Goal: Transaction & Acquisition: Purchase product/service

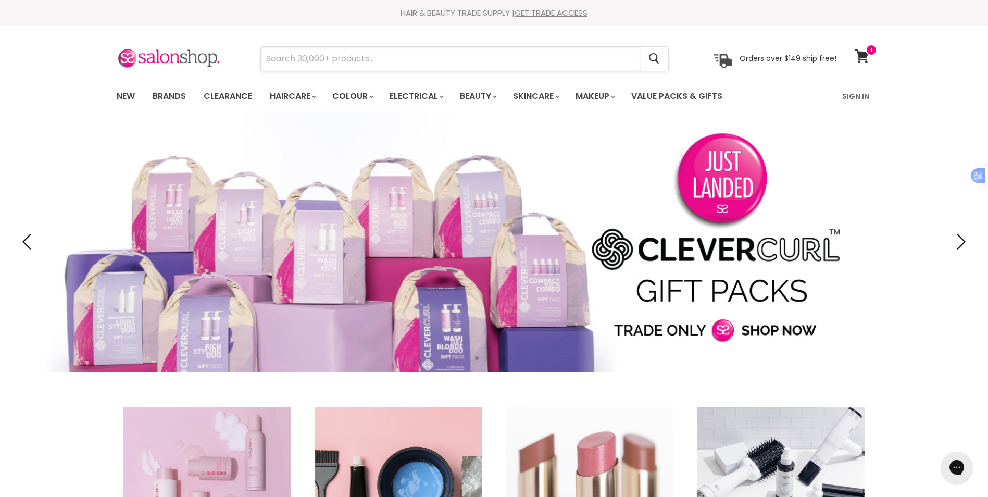
click at [374, 60] on input "Search" at bounding box center [451, 59] width 380 height 24
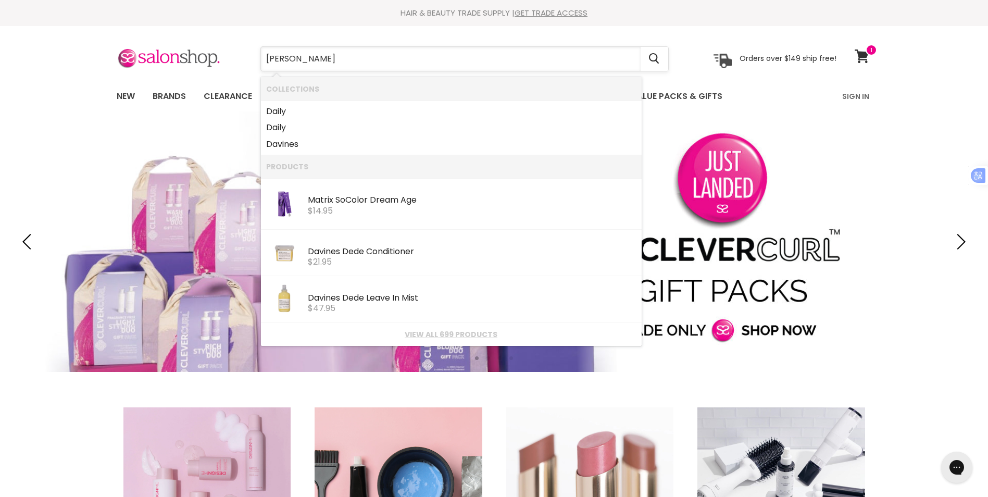
type input "davines"
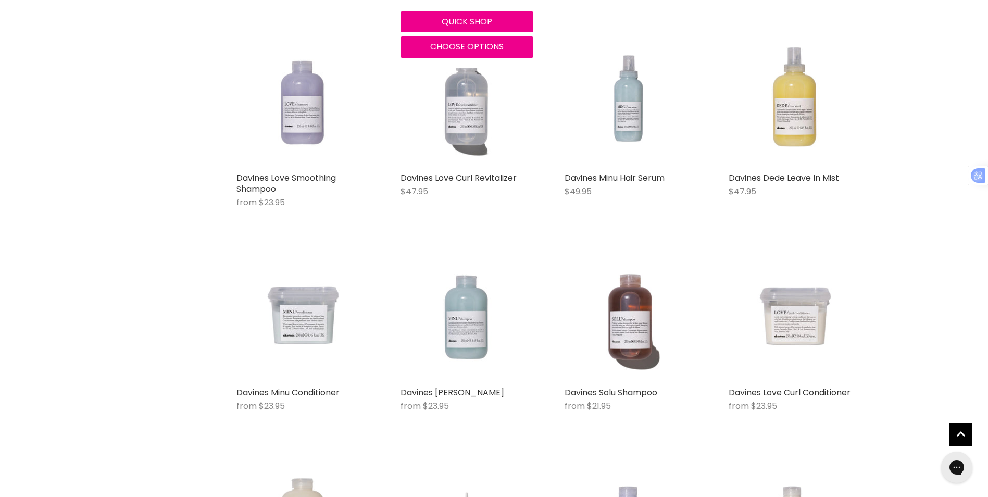
scroll to position [833, 0]
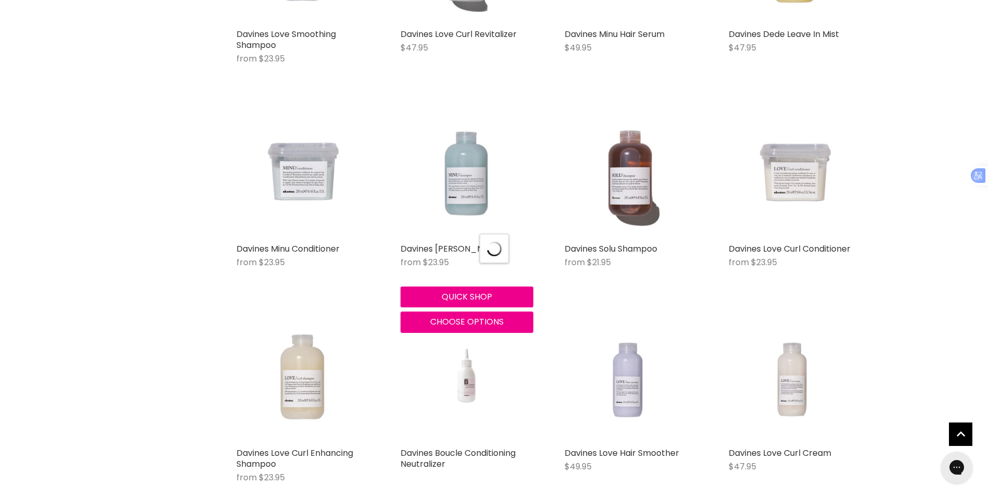
scroll to position [989, 0]
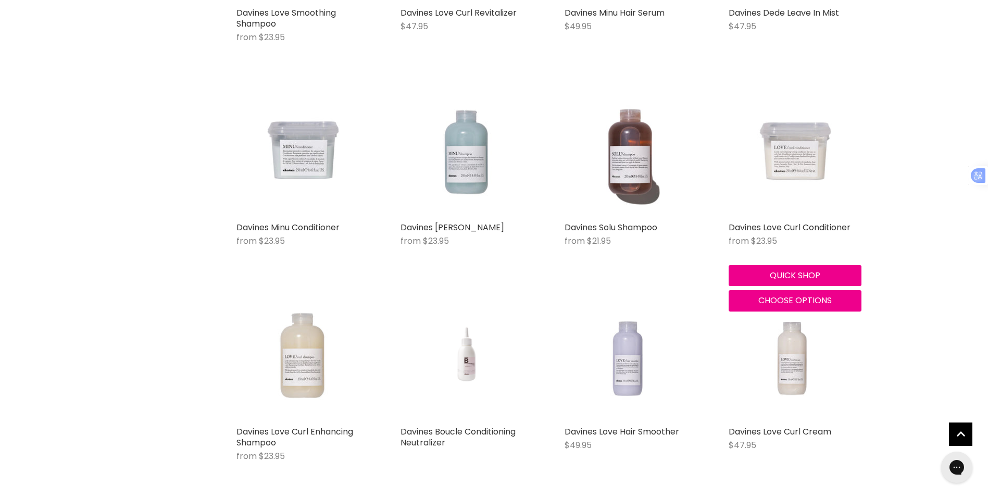
click at [802, 160] on img "Main content" at bounding box center [794, 150] width 133 height 133
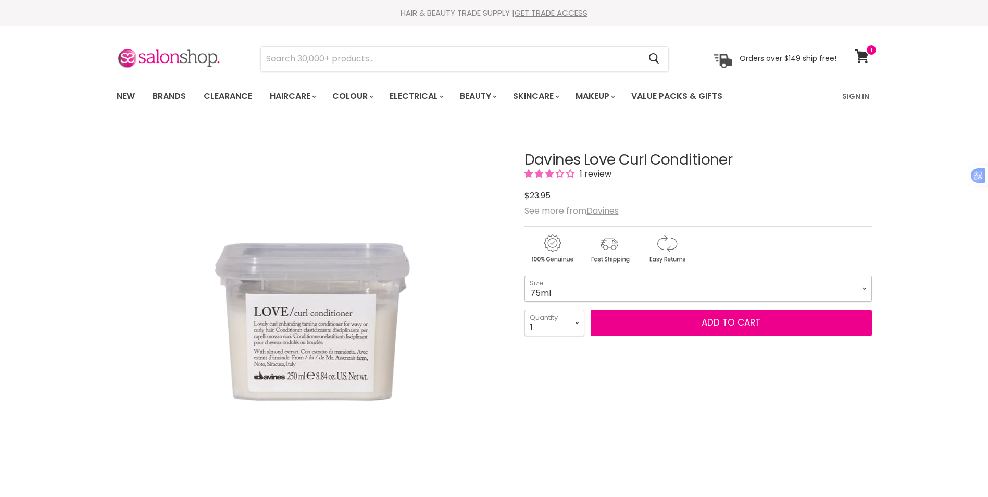
click at [681, 285] on select "75ml 250ml 1 Litre" at bounding box center [697, 288] width 347 height 26
click at [524, 275] on select "75ml 250ml 1 Litre" at bounding box center [697, 288] width 347 height 26
select select "1 Litre"
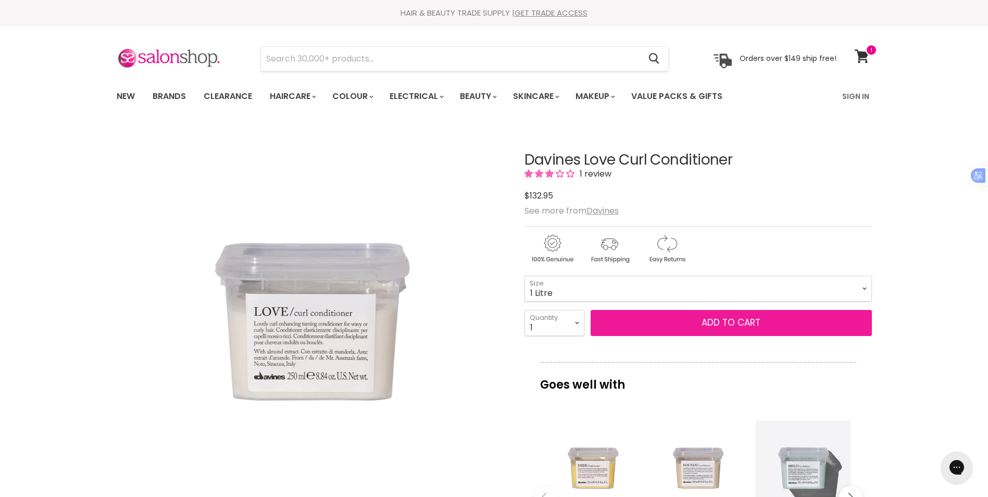
click at [738, 328] on button "Add to cart" at bounding box center [730, 323] width 281 height 26
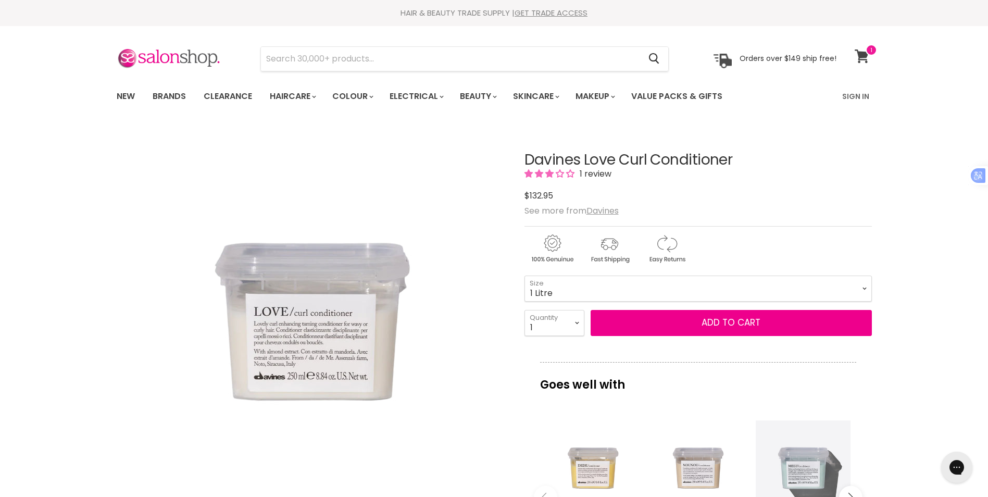
click at [866, 58] on icon at bounding box center [861, 56] width 15 height 14
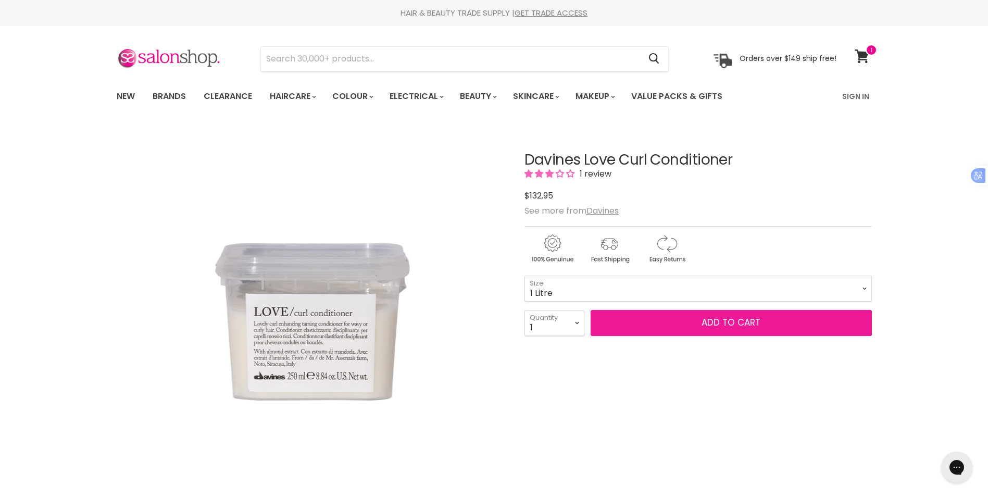
click at [730, 322] on span "Add to cart" at bounding box center [730, 322] width 59 height 12
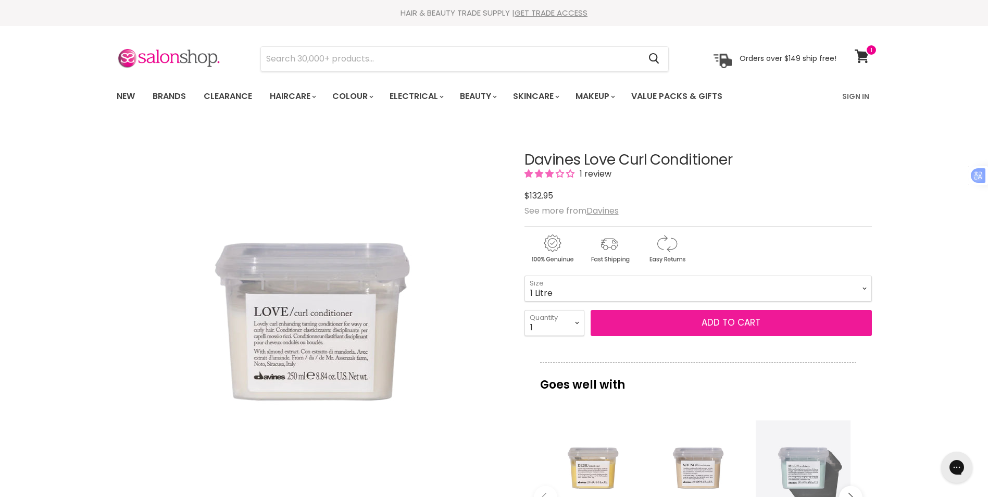
click at [730, 322] on span "Add to cart" at bounding box center [730, 322] width 59 height 12
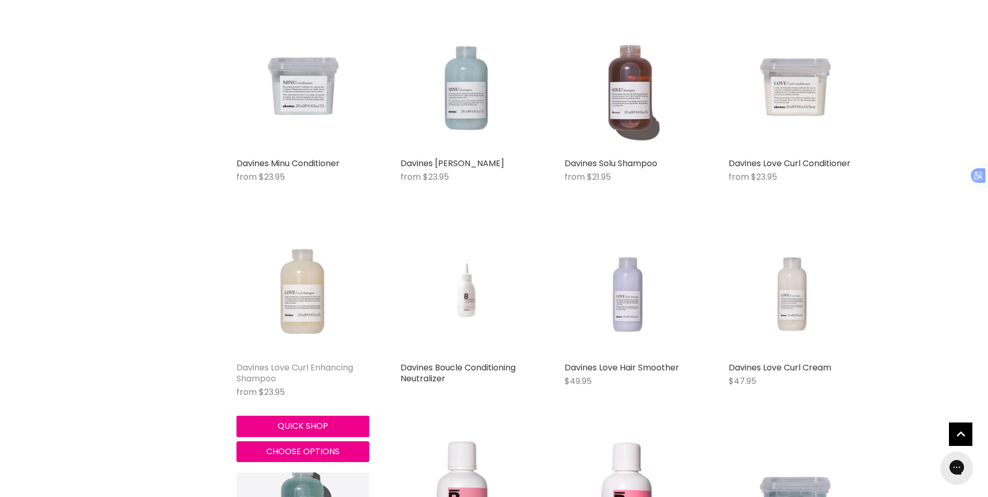
click at [293, 365] on link "Davines Love Curl Enhancing Shampoo" at bounding box center [294, 372] width 117 height 23
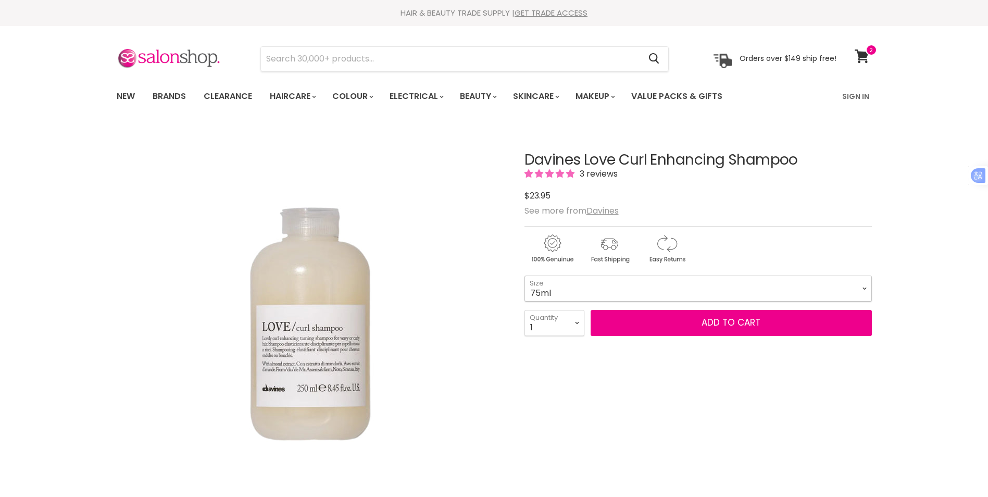
click at [748, 284] on select "75ml 250ml 1 Litre" at bounding box center [697, 288] width 347 height 26
click at [524, 275] on select "75ml 250ml 1 Litre" at bounding box center [697, 288] width 347 height 26
select select "1 Litre"
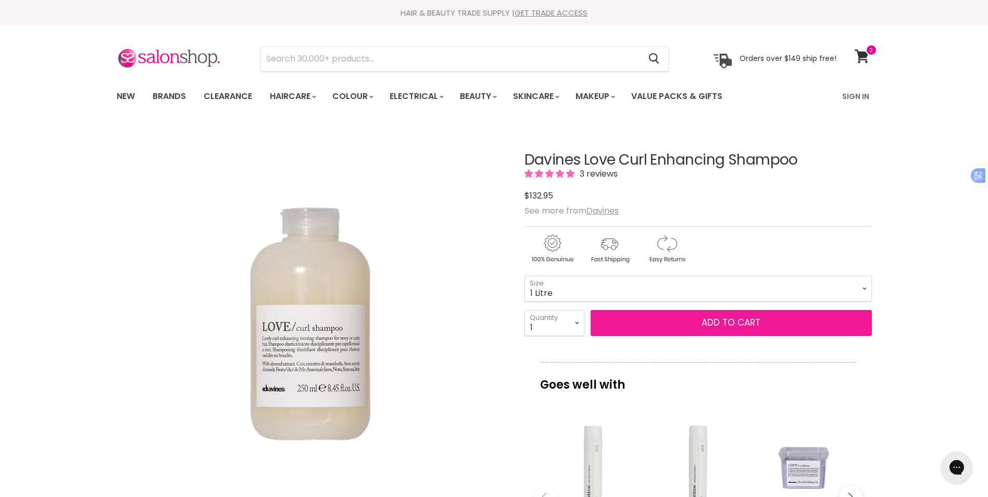
click at [714, 319] on button "Add to cart" at bounding box center [730, 323] width 281 height 26
click at [732, 323] on button "Add to cart" at bounding box center [730, 323] width 281 height 26
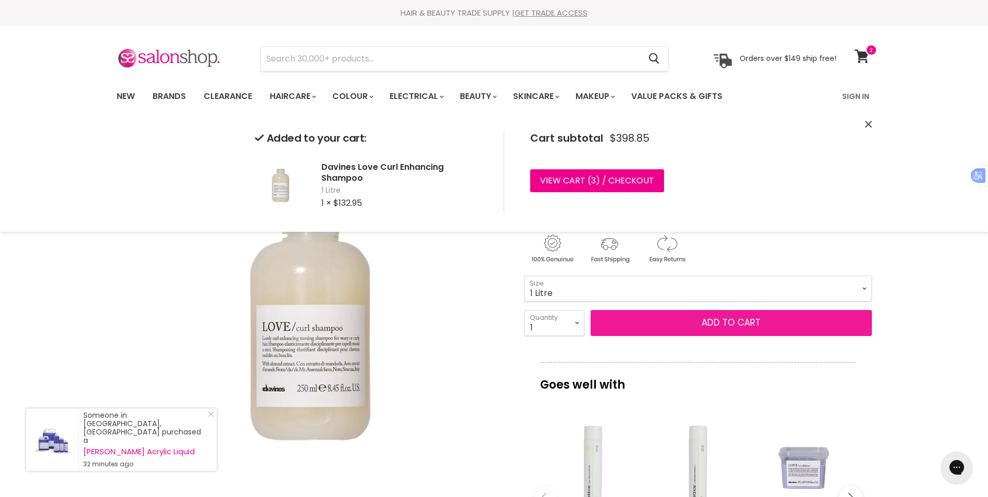
click at [710, 323] on button "Add to cart" at bounding box center [730, 323] width 281 height 26
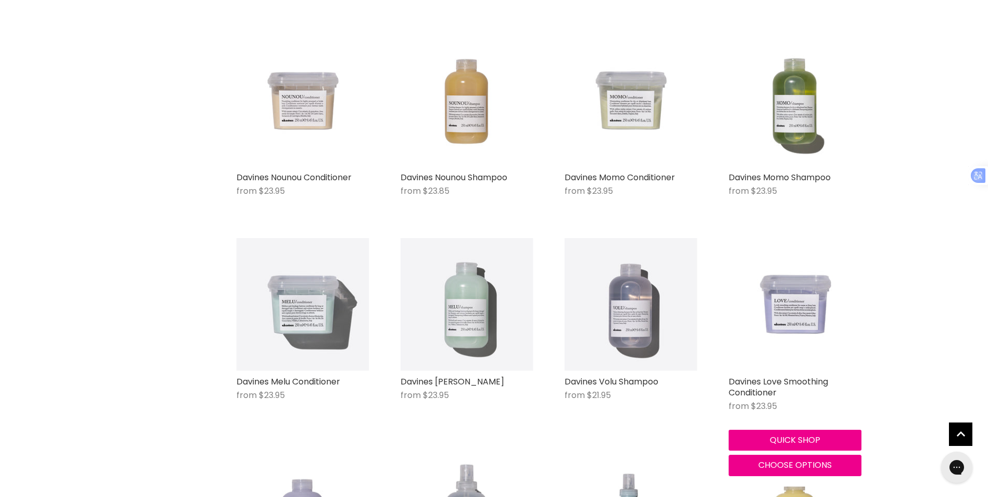
scroll to position [382, 0]
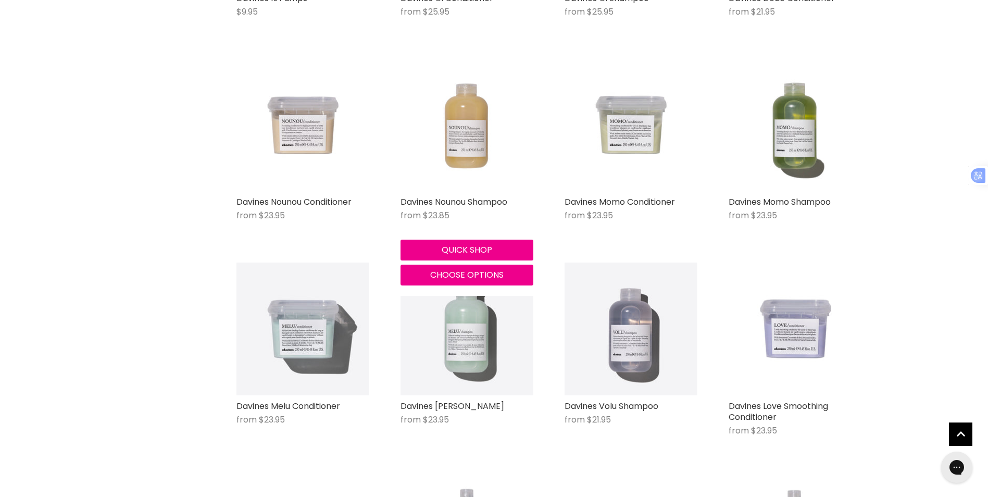
click at [479, 148] on img "Main content" at bounding box center [466, 124] width 133 height 133
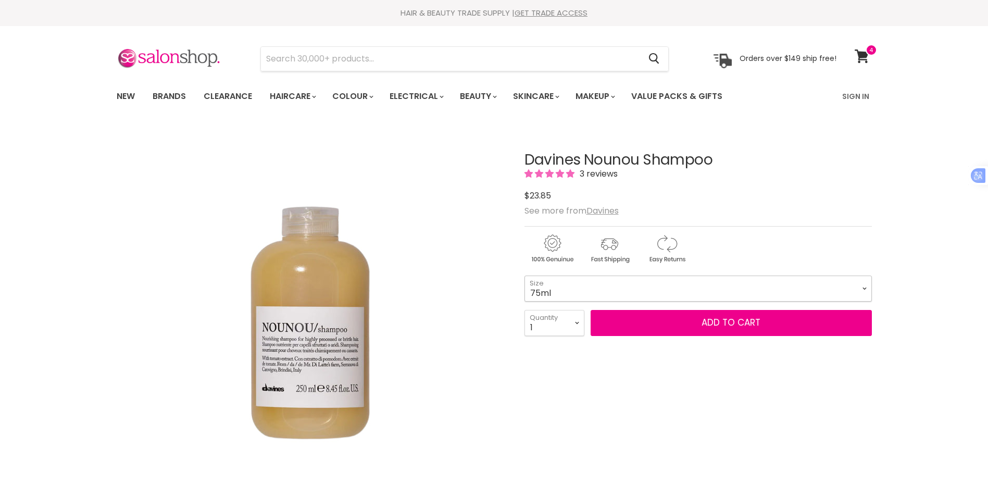
click at [651, 284] on select "75ml 250ml 1 Litre" at bounding box center [697, 288] width 347 height 26
click at [524, 275] on select "75ml 250ml 1 Litre" at bounding box center [697, 288] width 347 height 26
select select "1 Litre"
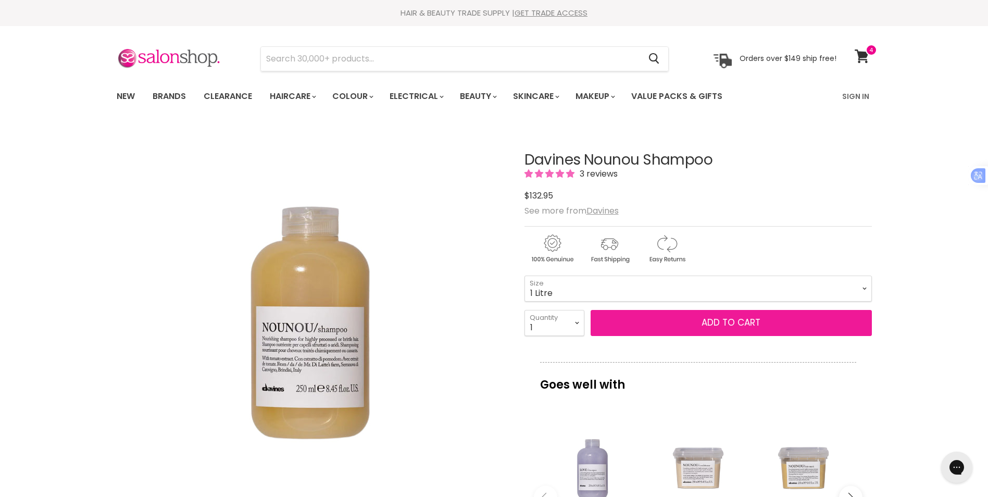
click at [727, 319] on button "Add to cart" at bounding box center [730, 323] width 281 height 26
click at [727, 324] on button "Add to cart" at bounding box center [730, 323] width 281 height 26
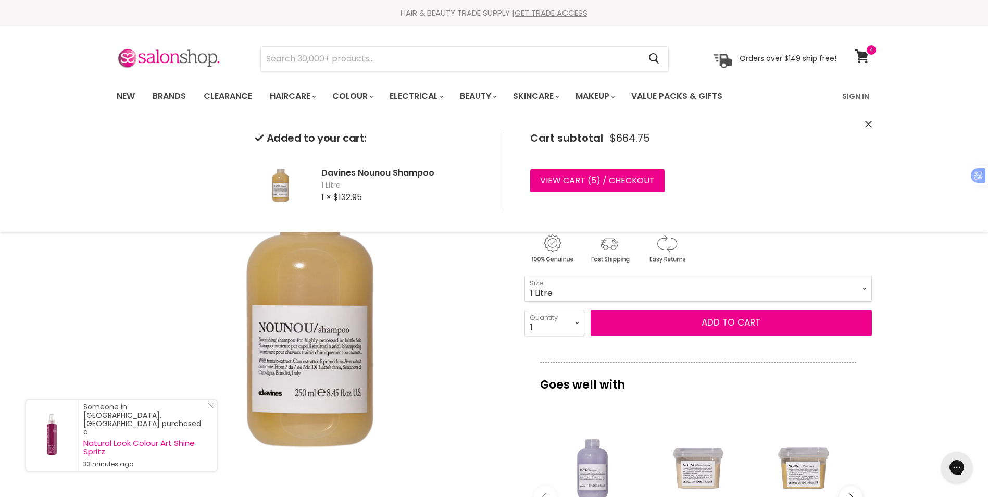
click at [438, 308] on img "Davines Nounou Shampoo image. Click or Scroll to Zoom." at bounding box center [310, 319] width 389 height 389
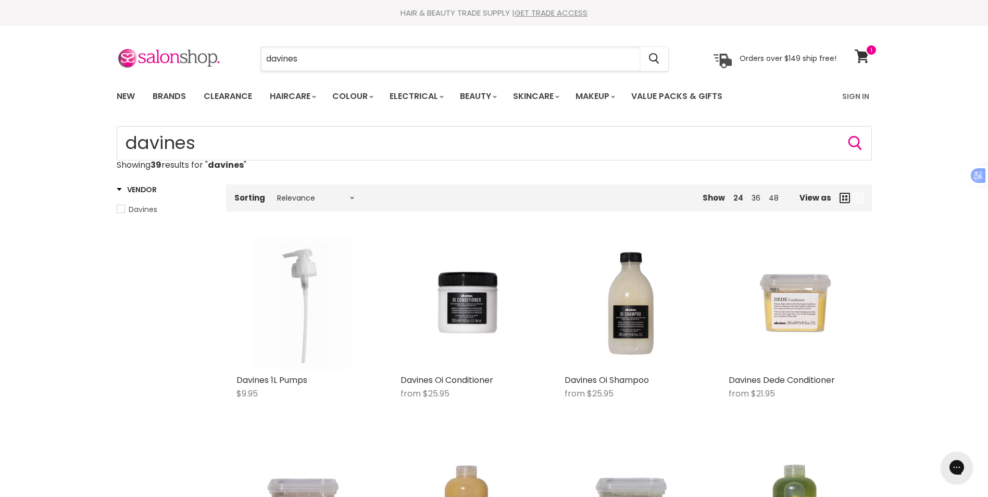
drag, startPoint x: 317, startPoint y: 50, endPoint x: 257, endPoint y: 49, distance: 59.9
click at [258, 48] on div "davines Cancel" at bounding box center [464, 59] width 461 height 24
type input "leave"
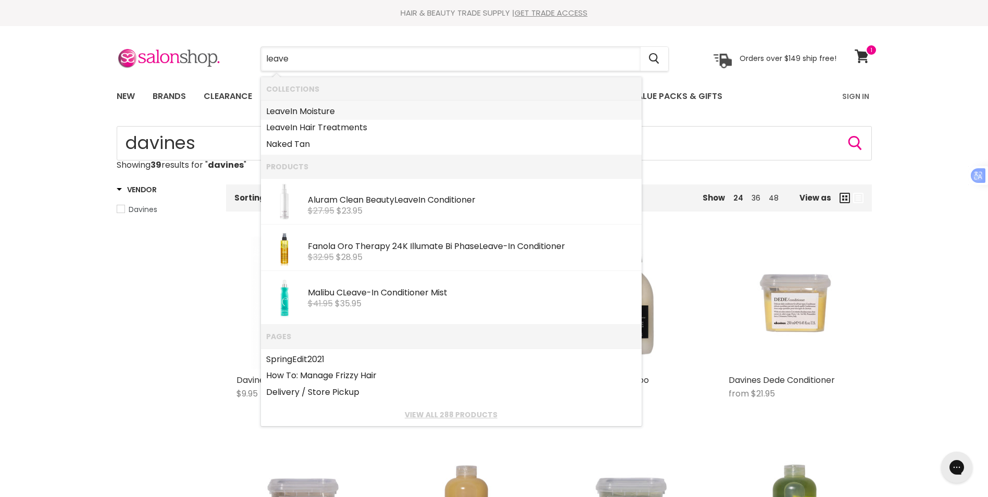
click at [343, 111] on link "Leave In Moisture" at bounding box center [451, 111] width 370 height 17
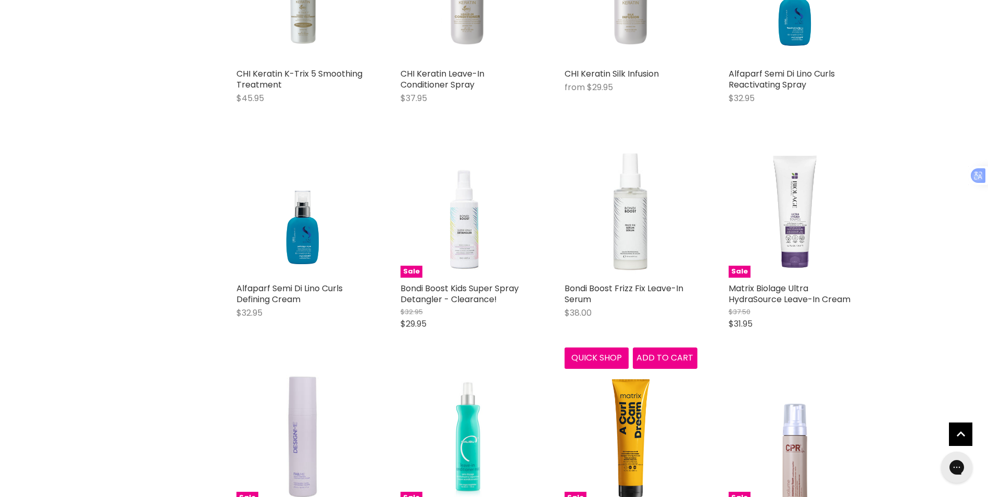
scroll to position [1718, 0]
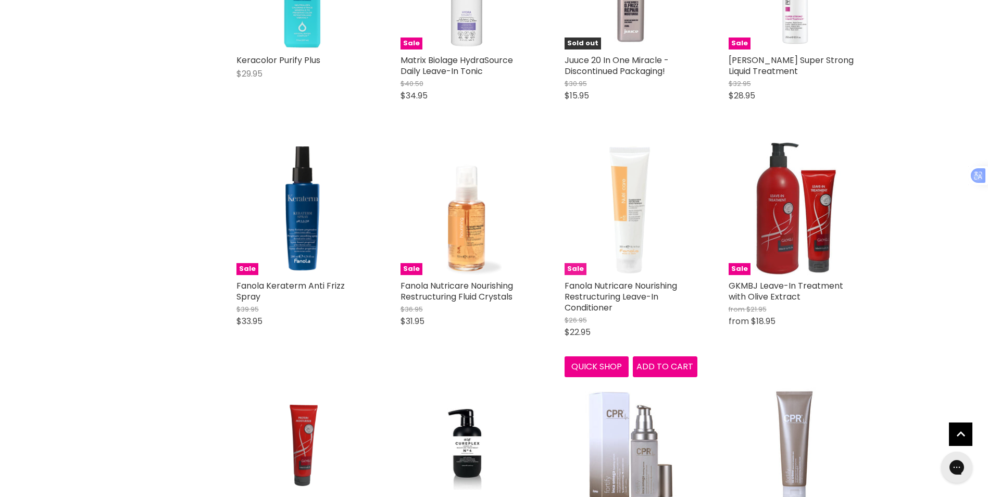
scroll to position [3332, 0]
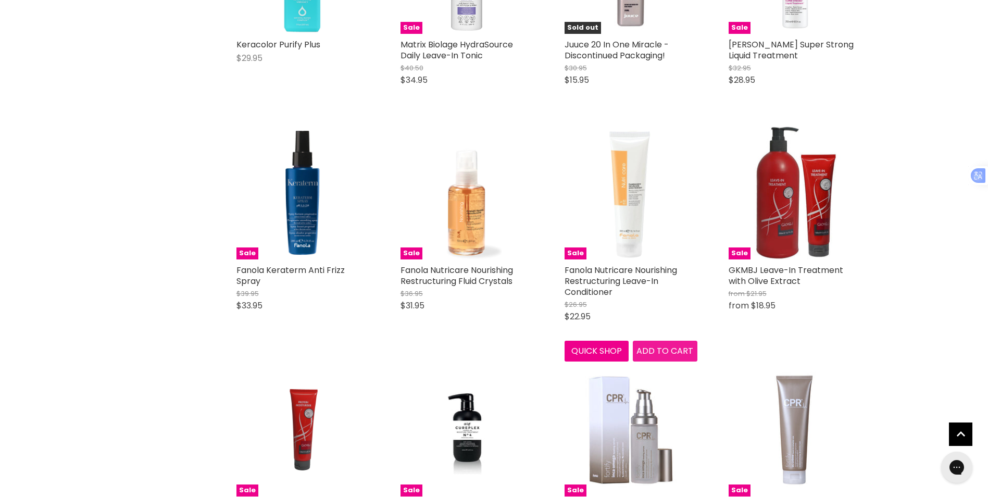
click at [657, 345] on span "Add to cart" at bounding box center [664, 351] width 57 height 12
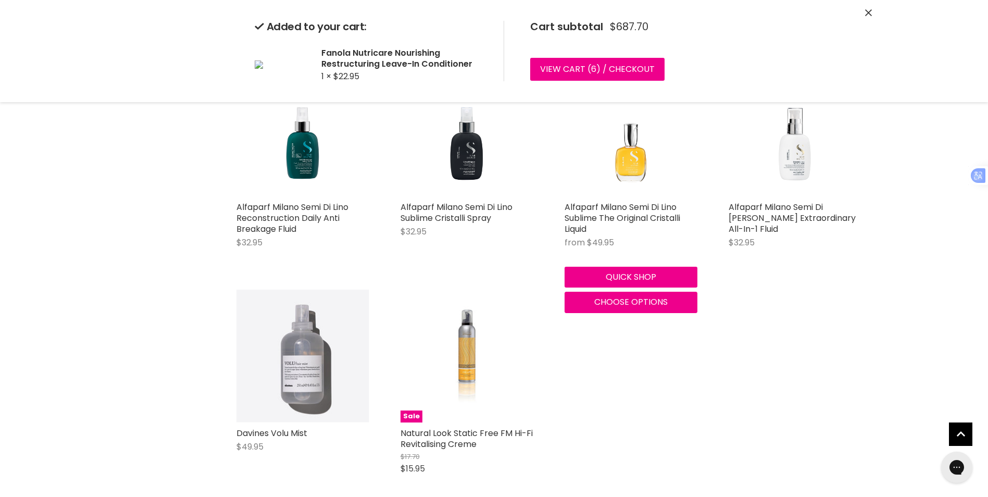
scroll to position [4113, 0]
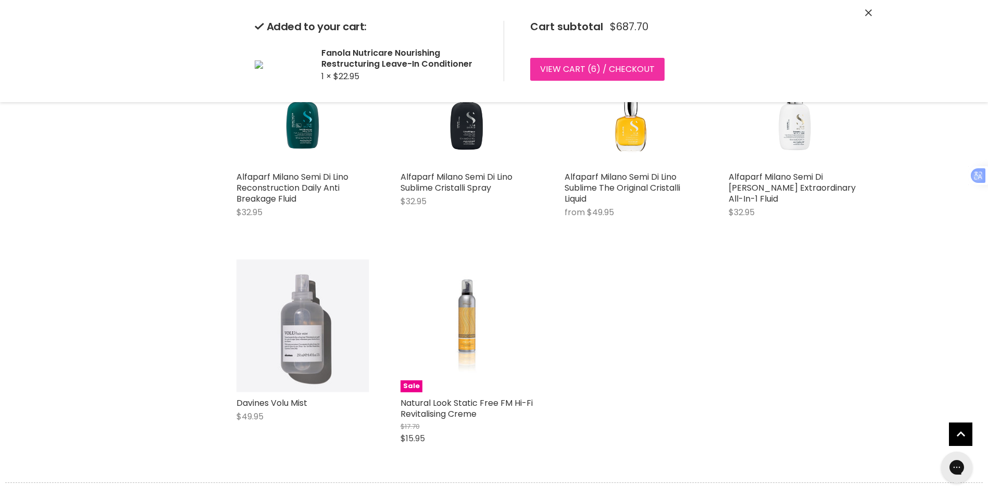
click at [587, 69] on link "View cart ( 6 ) / Checkout" at bounding box center [597, 69] width 134 height 23
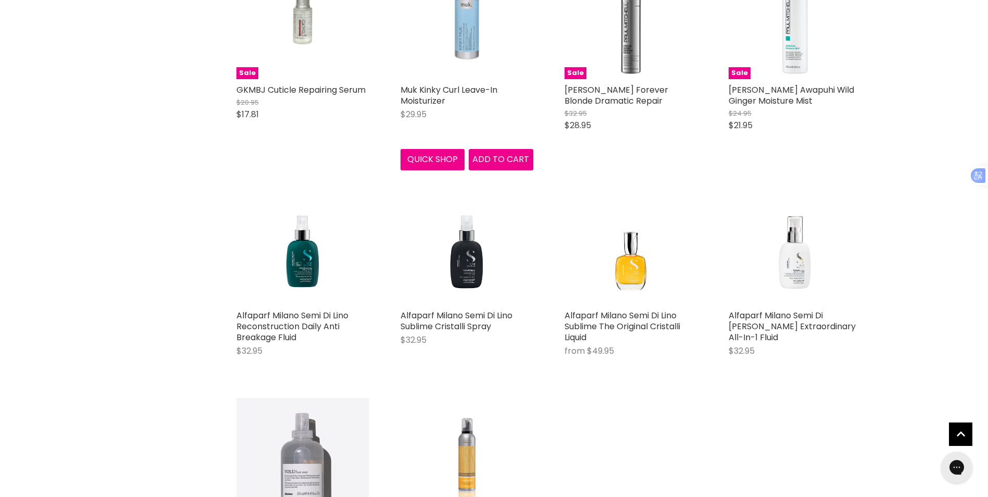
scroll to position [1511, 0]
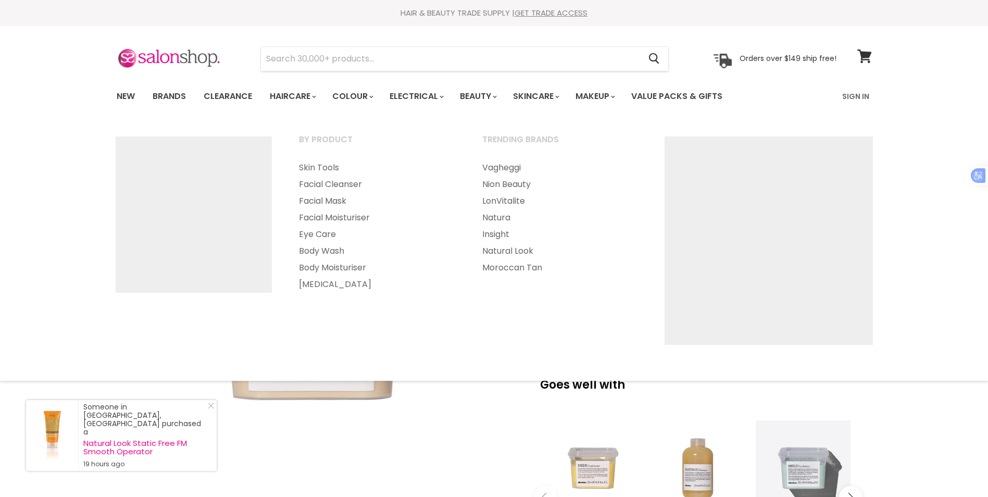
select select "250ml"
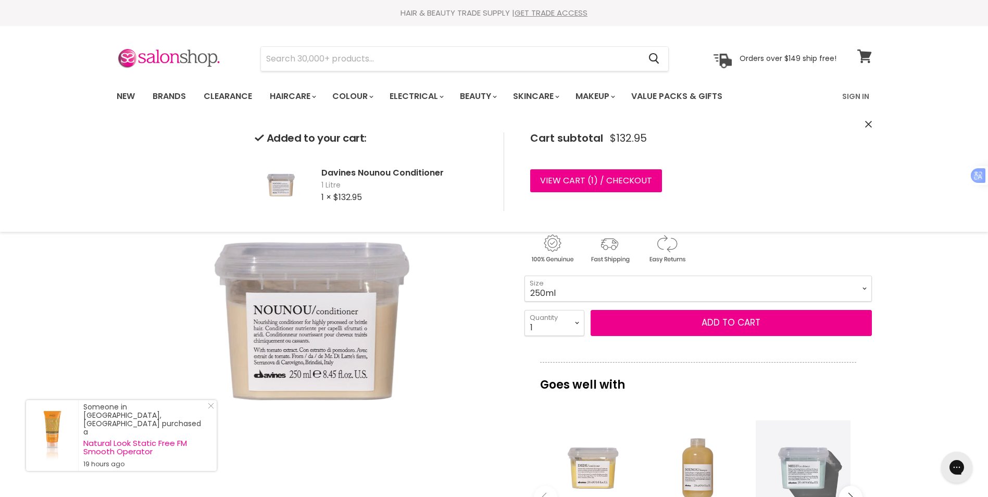
click at [863, 54] on icon at bounding box center [864, 56] width 14 height 14
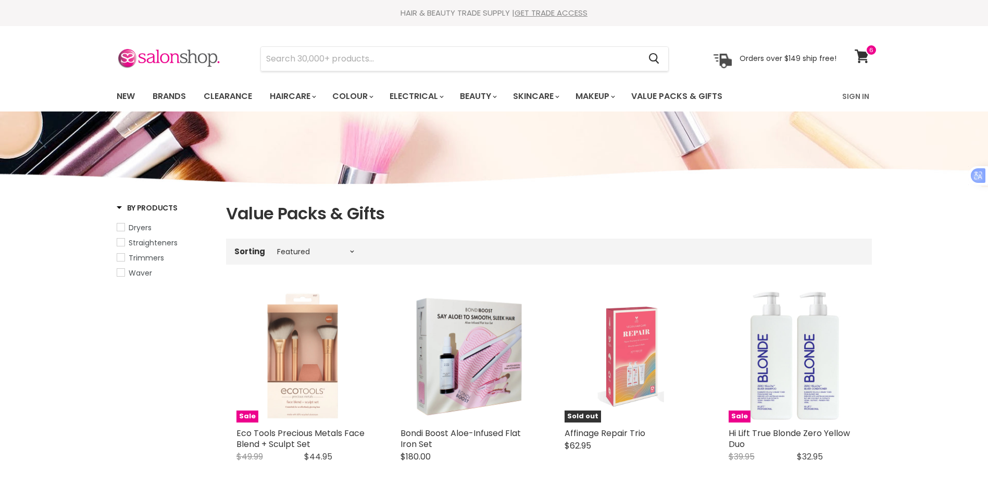
select select "manual"
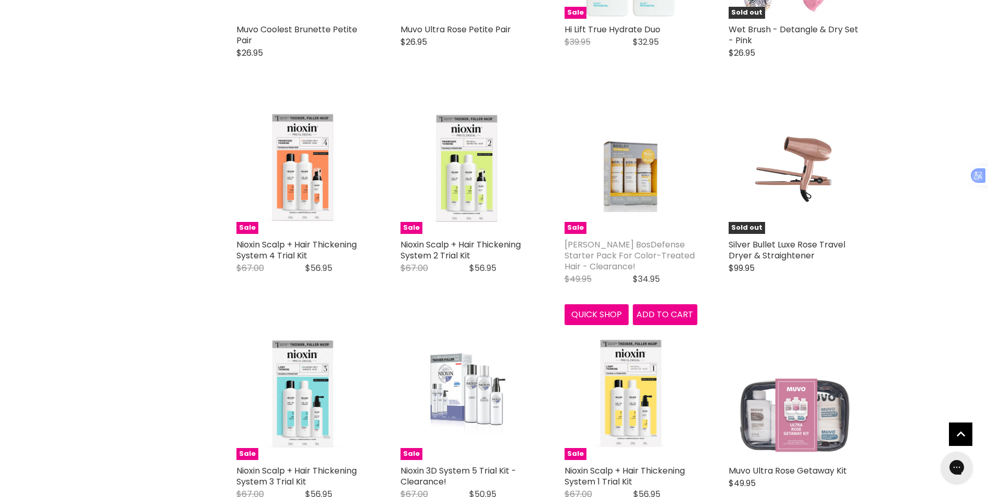
scroll to position [1093, 0]
